Goal: Navigation & Orientation: Find specific page/section

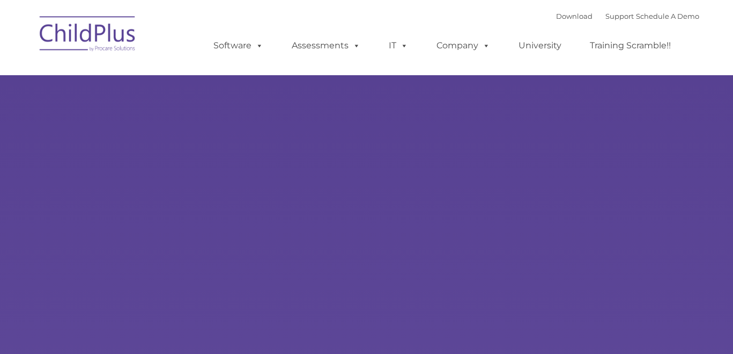
select select "MEDIUM"
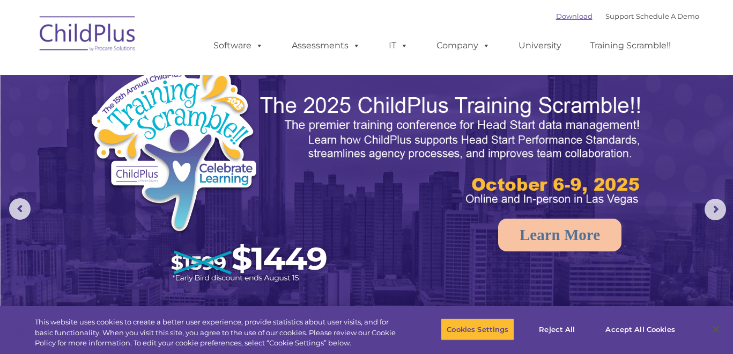
click at [566, 13] on link "Download" at bounding box center [574, 16] width 36 height 9
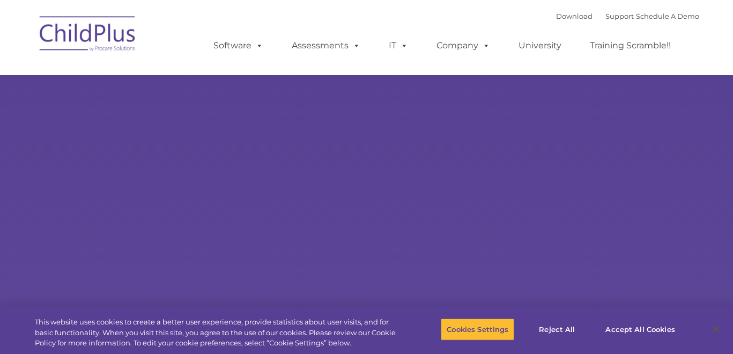
select select "MEDIUM"
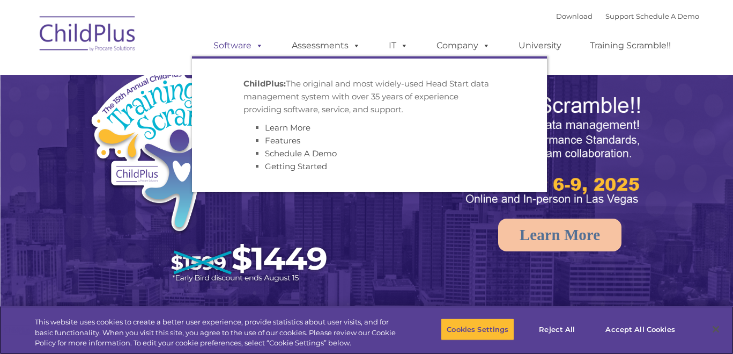
click at [249, 45] on link "Software" at bounding box center [238, 45] width 71 height 21
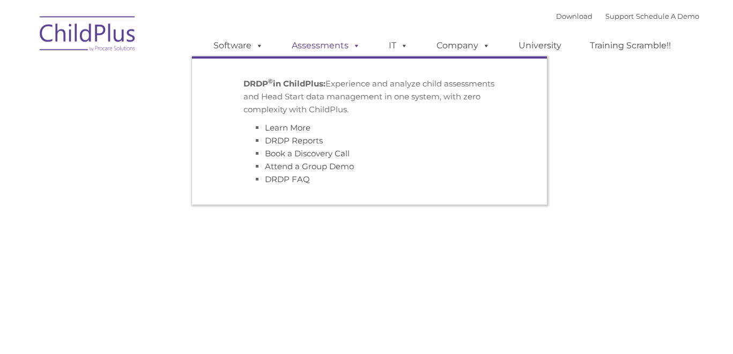
type input ""
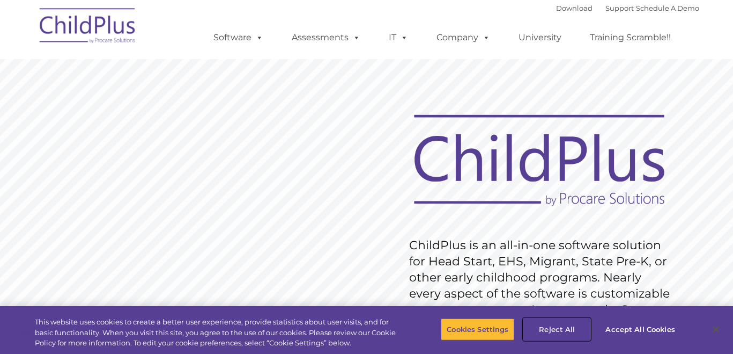
click at [549, 320] on button "Reject All" at bounding box center [557, 329] width 67 height 23
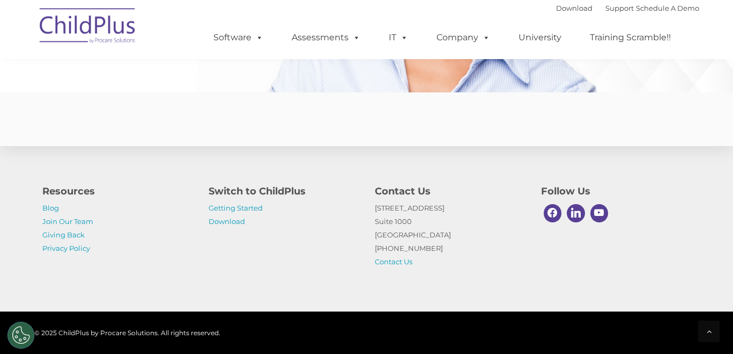
scroll to position [2667, 0]
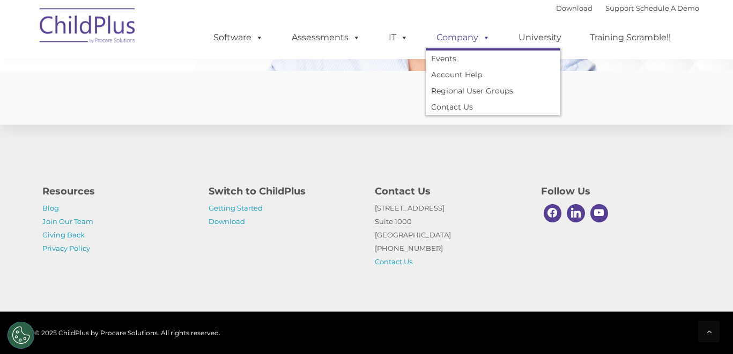
click at [451, 38] on link "Company" at bounding box center [463, 37] width 75 height 21
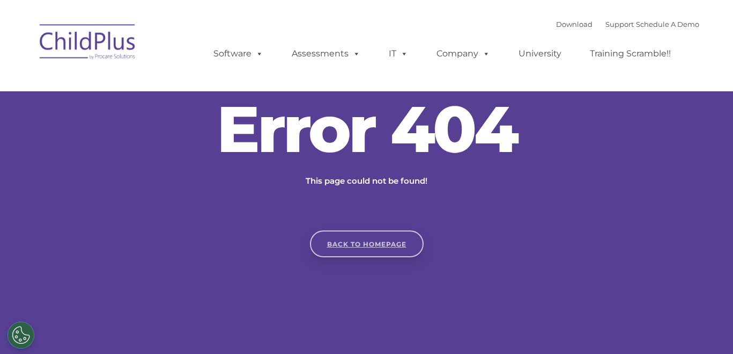
click at [395, 247] on link "Back to homepage" at bounding box center [367, 243] width 114 height 27
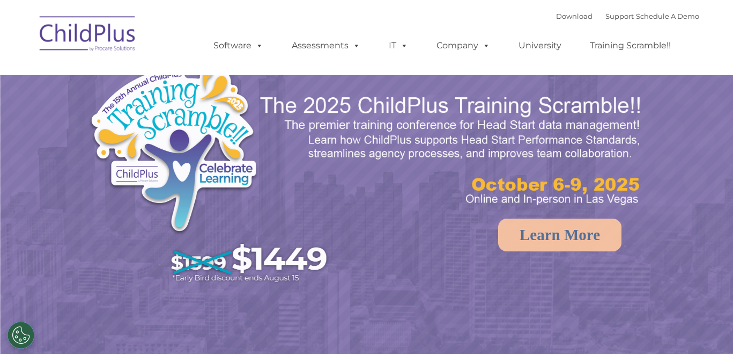
select select "MEDIUM"
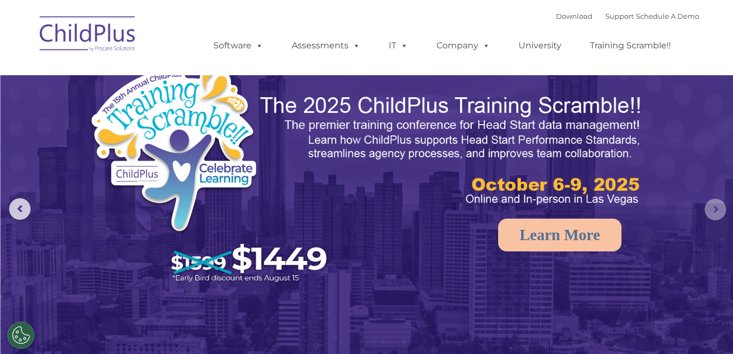
click at [716, 208] on rs-arrow at bounding box center [715, 208] width 21 height 21
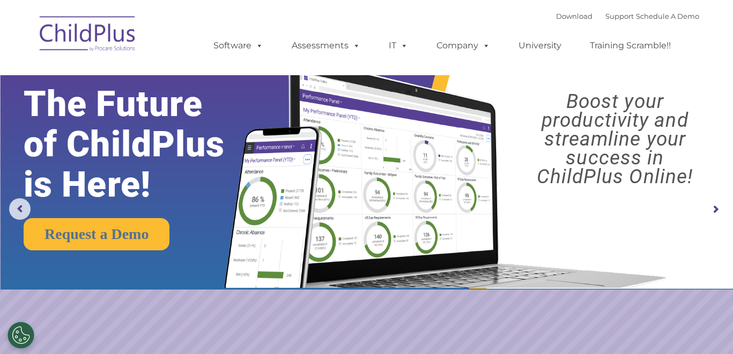
click at [716, 208] on rs-arrow at bounding box center [715, 208] width 21 height 21
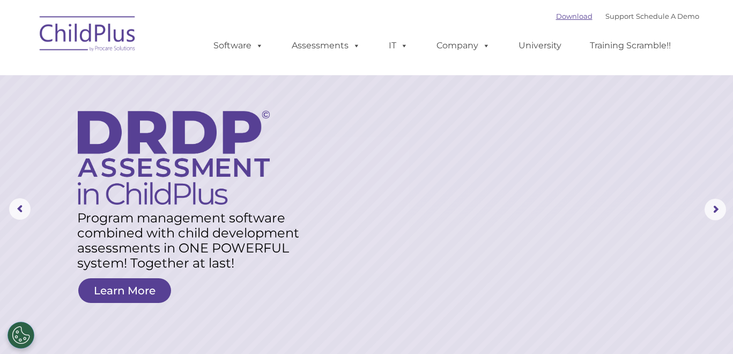
click at [556, 19] on link "Download" at bounding box center [574, 16] width 36 height 9
